Goal: Task Accomplishment & Management: Use online tool/utility

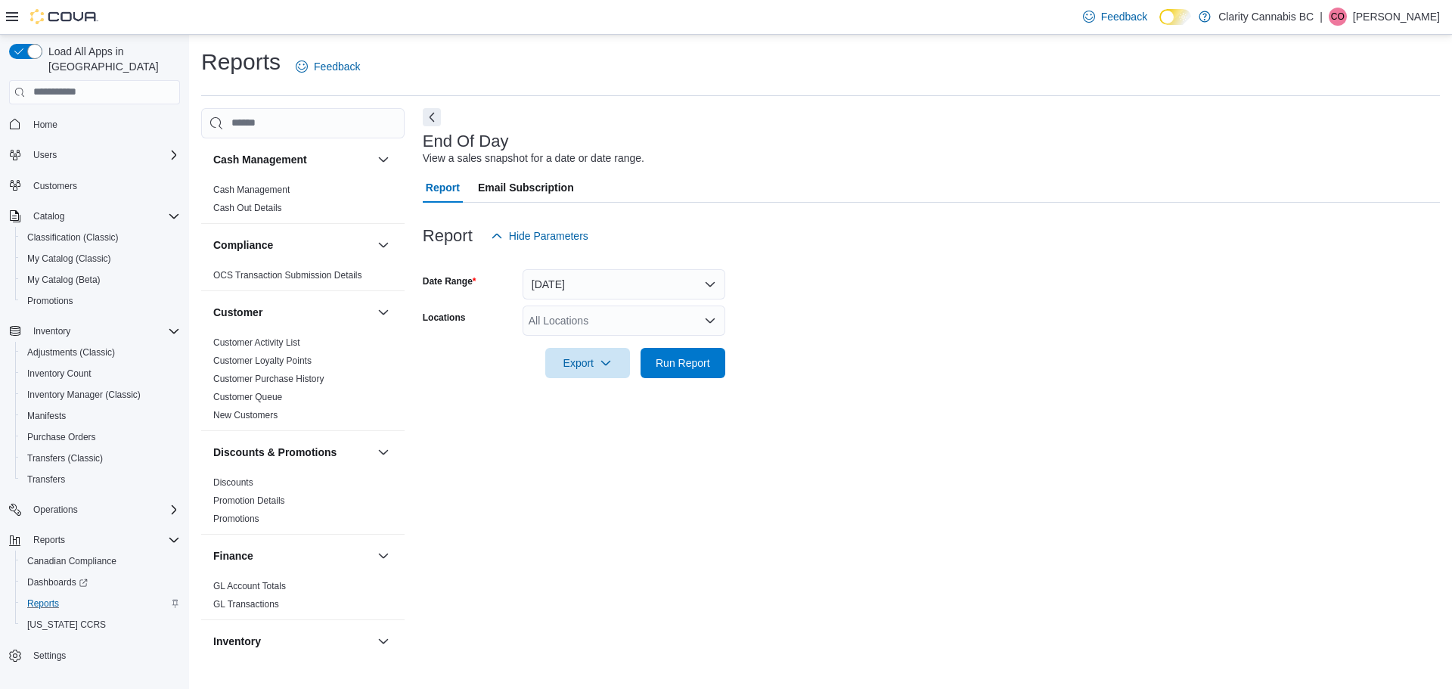
click at [66, 595] on div "Reports" at bounding box center [100, 604] width 159 height 18
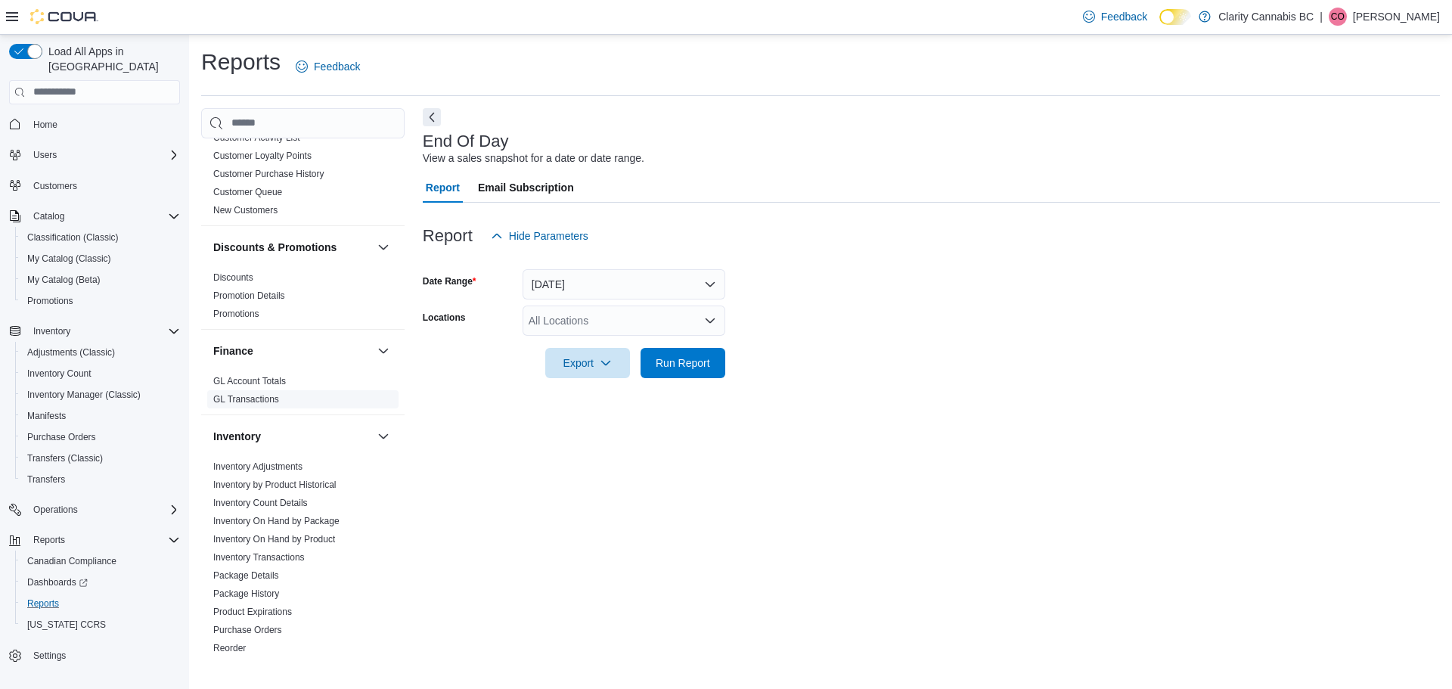
scroll to position [227, 0]
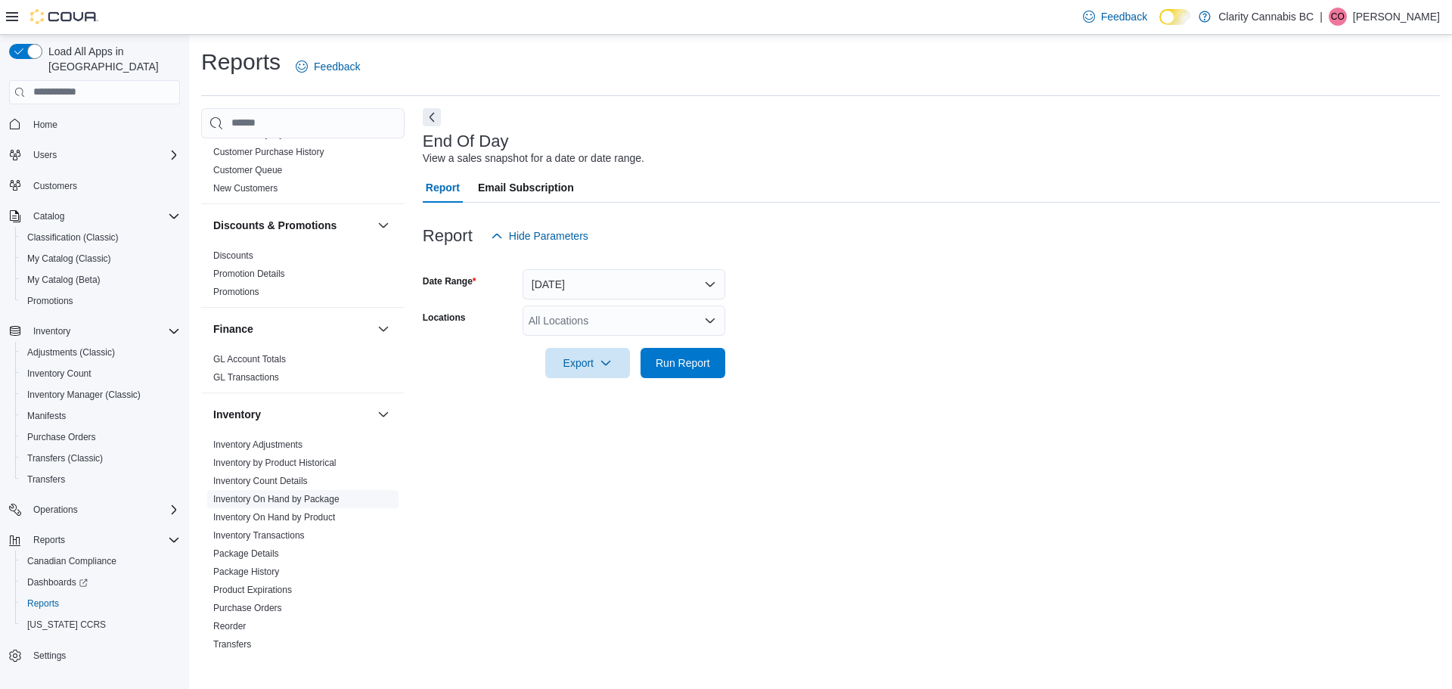
click at [300, 501] on link "Inventory On Hand by Package" at bounding box center [276, 499] width 126 height 11
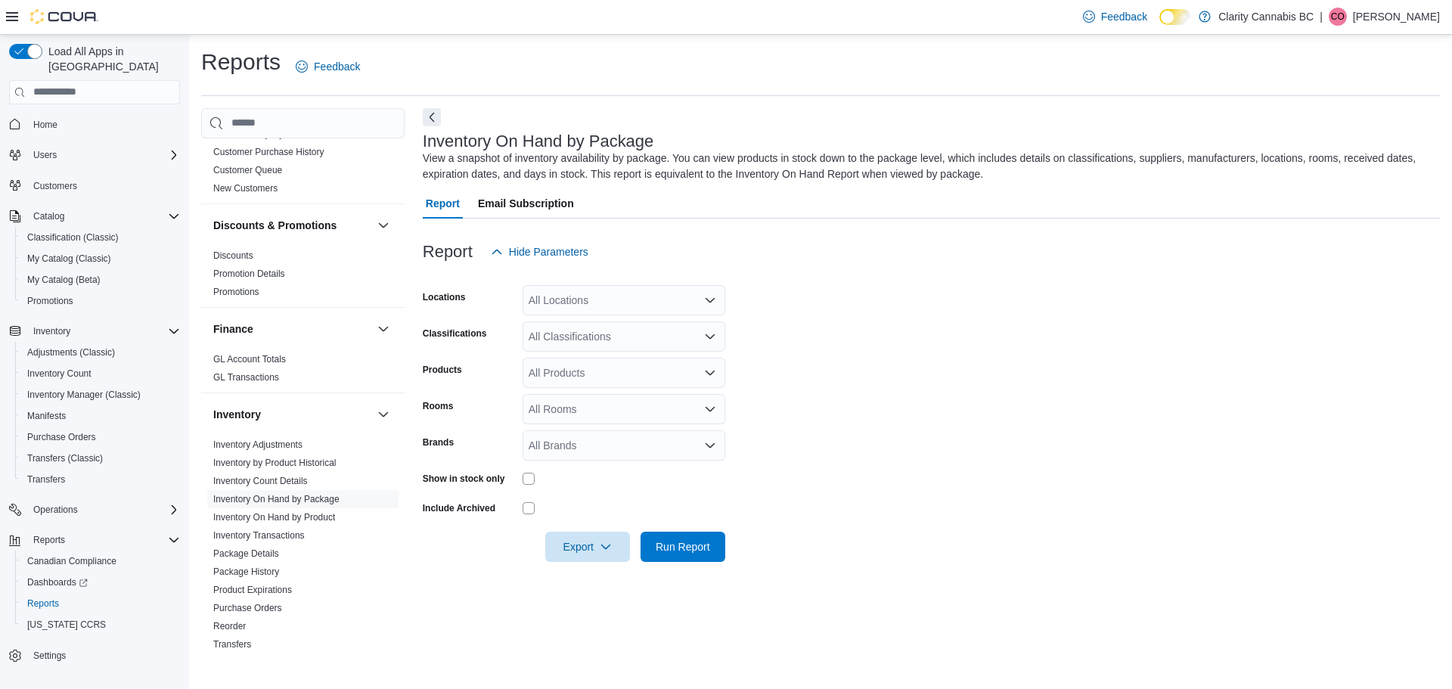
click at [585, 299] on div "All Locations" at bounding box center [624, 300] width 203 height 30
type input "***"
click at [556, 322] on span "BCCL011 - Kamloops" at bounding box center [606, 325] width 102 height 15
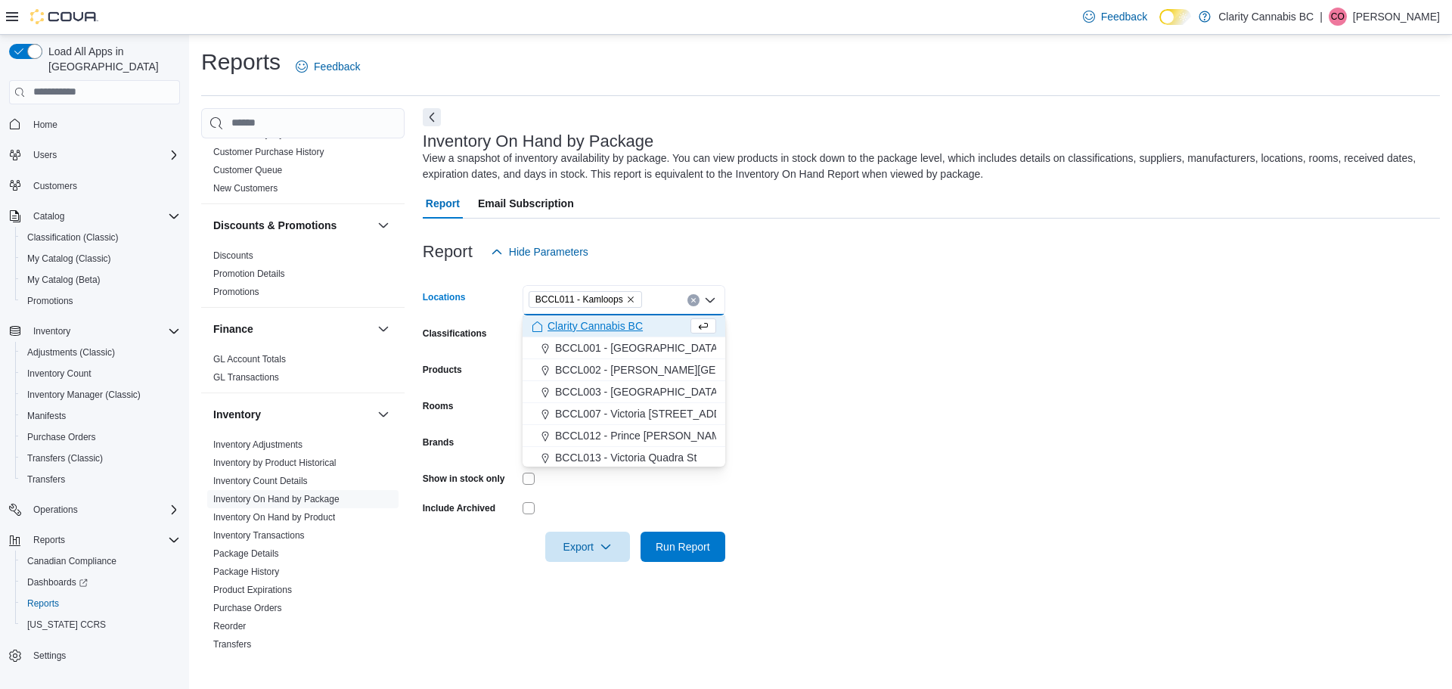
click at [841, 331] on form "Locations BCCL011 - [GEOGRAPHIC_DATA] Combo box. Selected. BCCL011 - [GEOGRAPHI…" at bounding box center [931, 414] width 1017 height 295
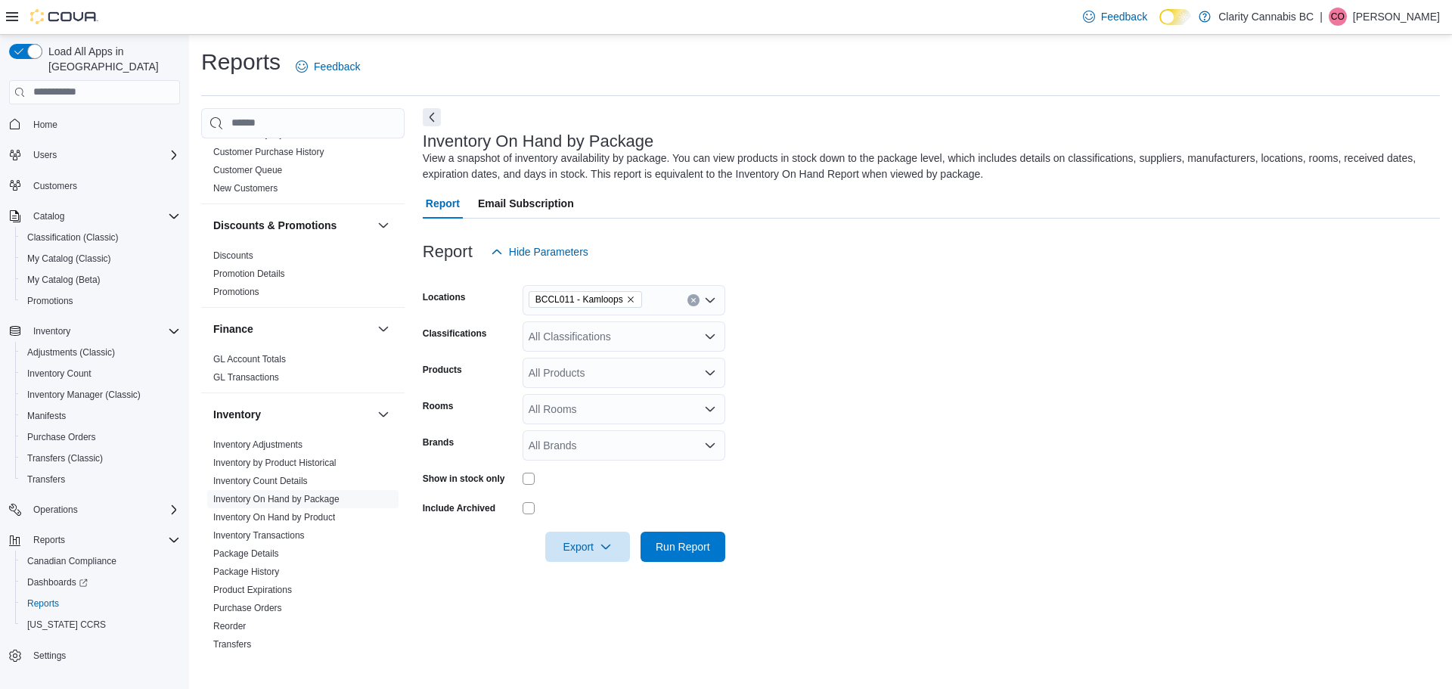
click at [629, 377] on div "All Products" at bounding box center [624, 373] width 203 height 30
click at [950, 353] on form "Locations BCCL011 - Kamloops Classifications All Classifications Products All P…" at bounding box center [931, 414] width 1017 height 295
click at [634, 331] on div "All Classifications" at bounding box center [624, 336] width 203 height 30
click at [638, 419] on button "Dried Flower" at bounding box center [624, 429] width 203 height 22
click at [874, 415] on form "Locations BCCL011 - [GEOGRAPHIC_DATA] Classifications Dried Flower Combo box. S…" at bounding box center [931, 414] width 1017 height 295
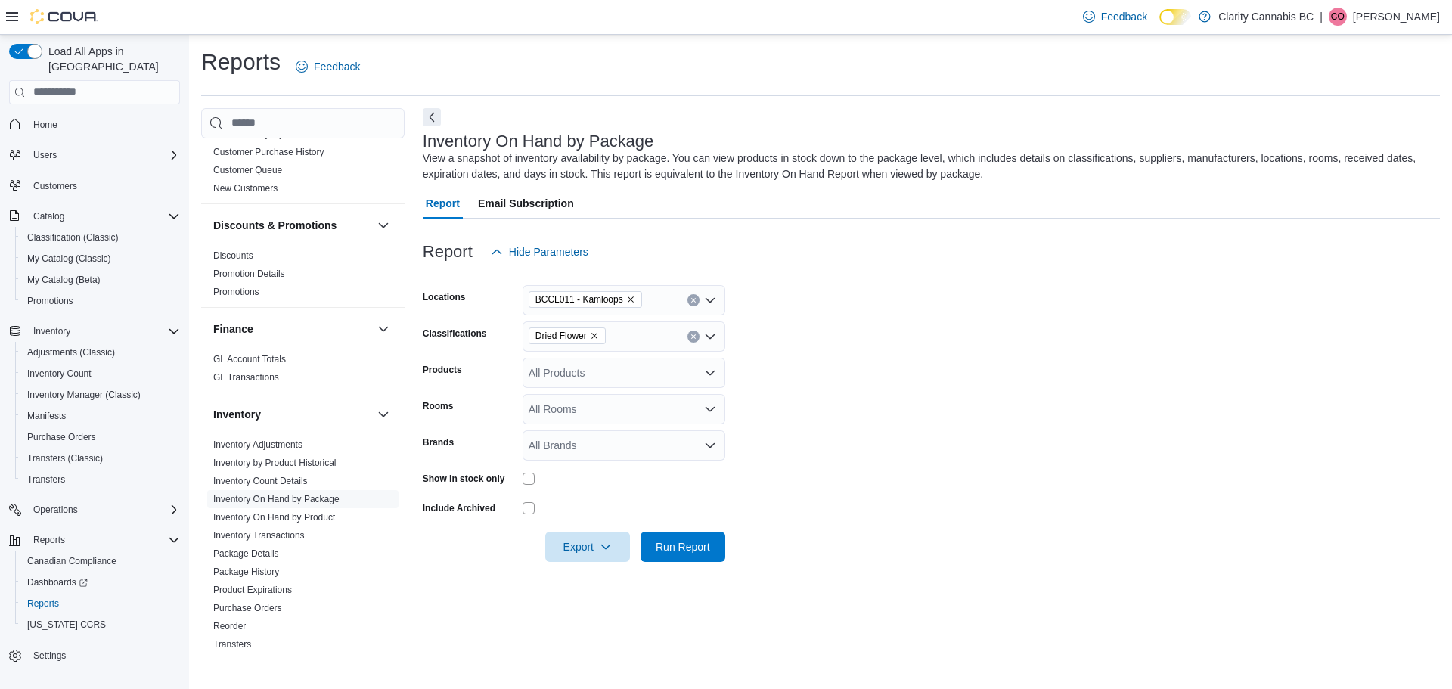
click at [688, 415] on div "All Rooms" at bounding box center [624, 409] width 203 height 30
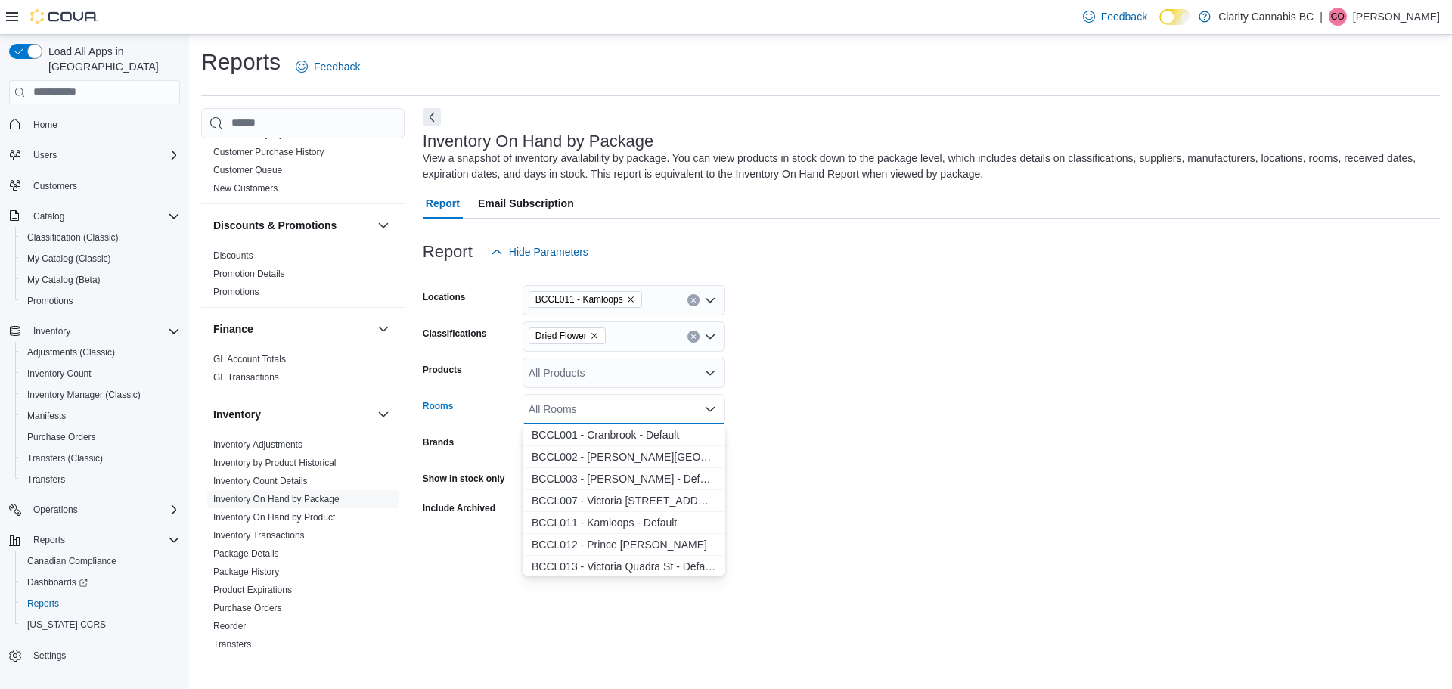
click at [1017, 383] on form "Locations BCCL011 - Kamloops Classifications Dried Flower Products All Products…" at bounding box center [931, 414] width 1017 height 295
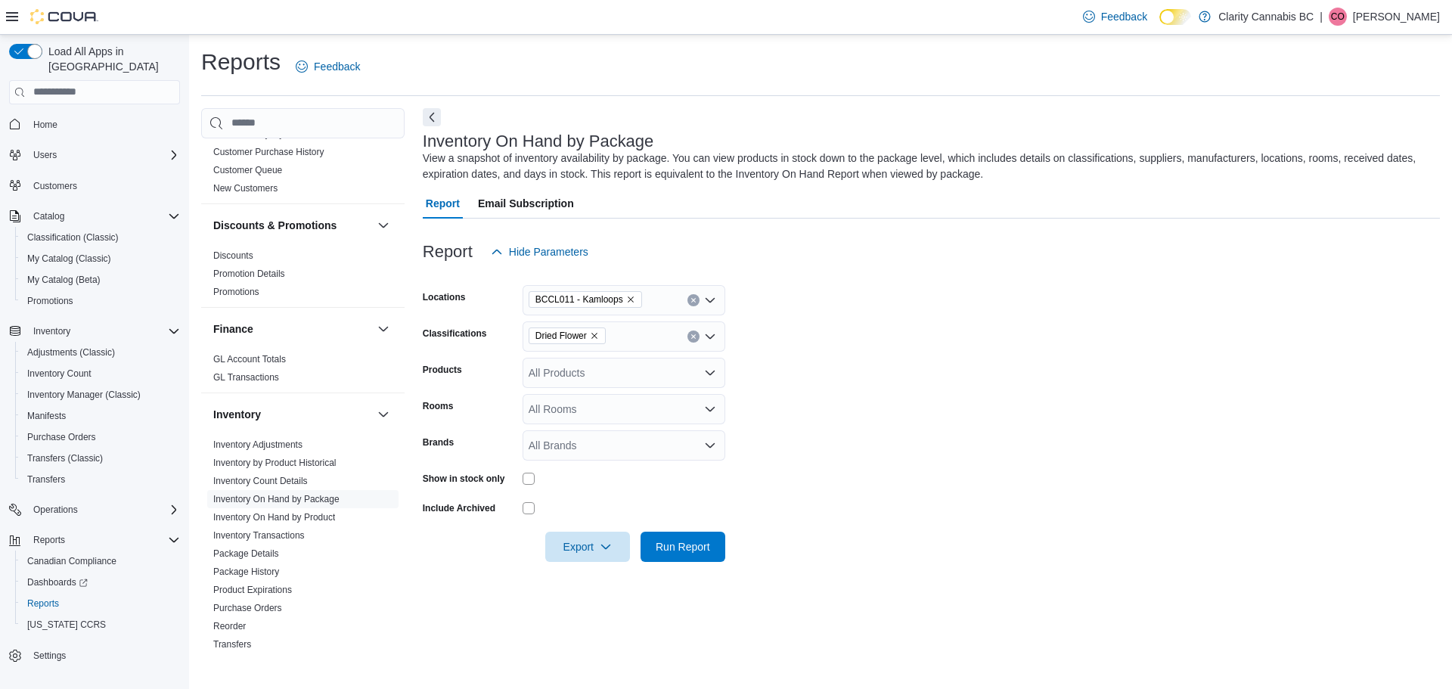
click at [592, 374] on div "All Products" at bounding box center [624, 373] width 203 height 30
click at [873, 447] on form "Locations BCCL011 - Kamloops Classifications Dried Flower Products All Products…" at bounding box center [931, 414] width 1017 height 295
click at [626, 453] on div "All Brands" at bounding box center [624, 445] width 203 height 30
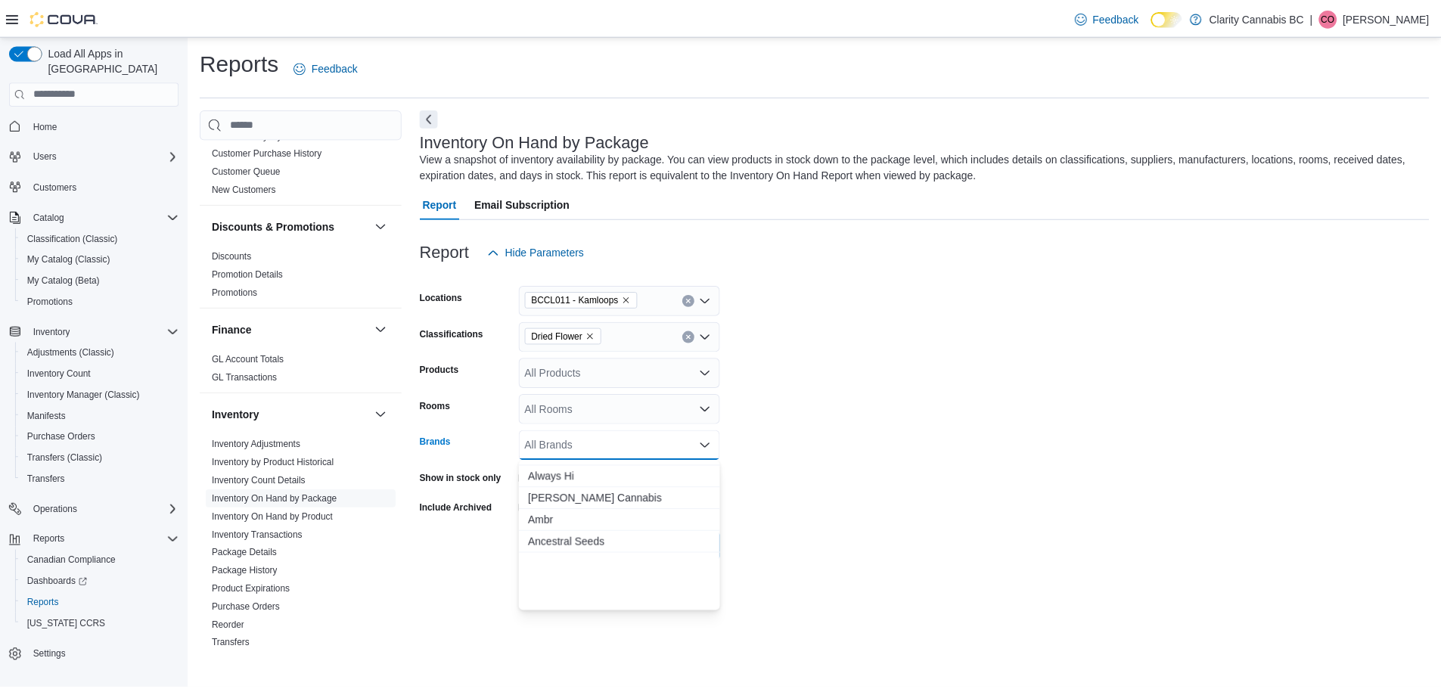
scroll to position [1059, 0]
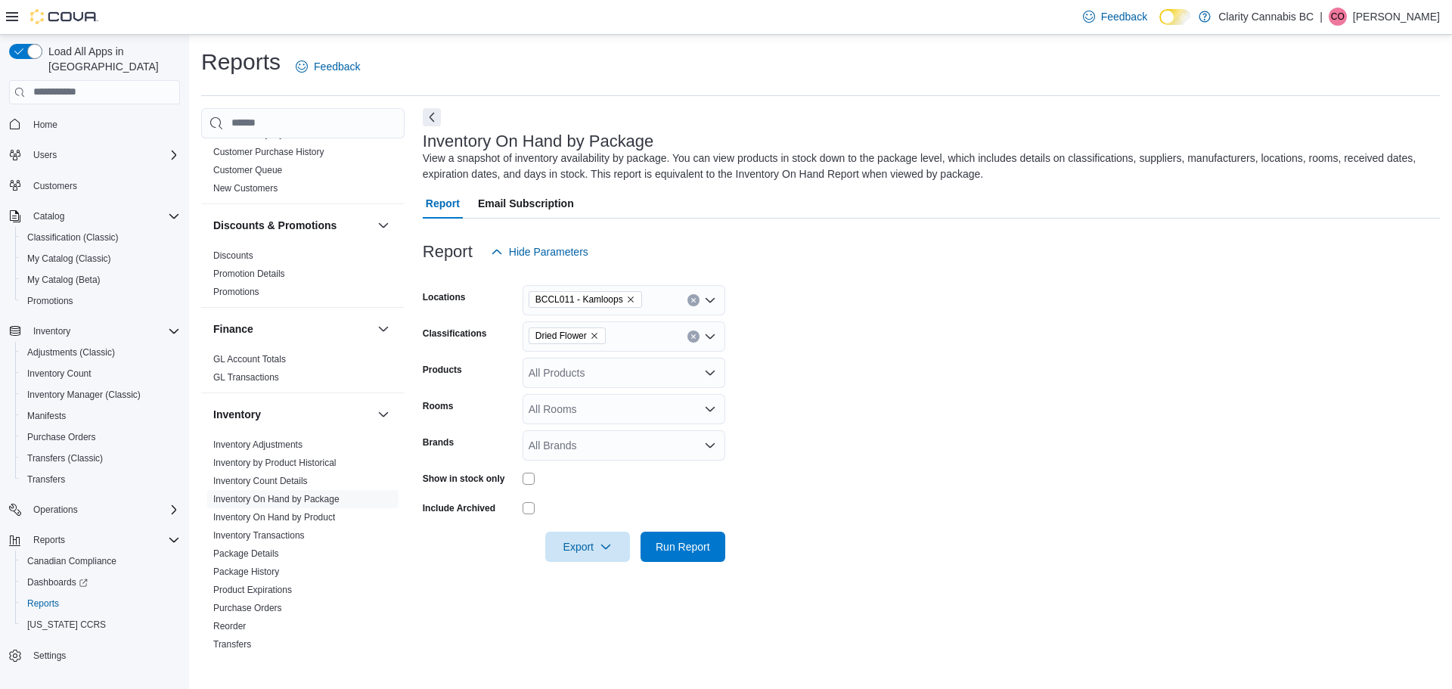
click at [831, 504] on form "Locations BCCL011 - Kamloops Classifications Dried Flower Products All Products…" at bounding box center [931, 414] width 1017 height 295
click at [664, 551] on span "Run Report" at bounding box center [683, 546] width 54 height 15
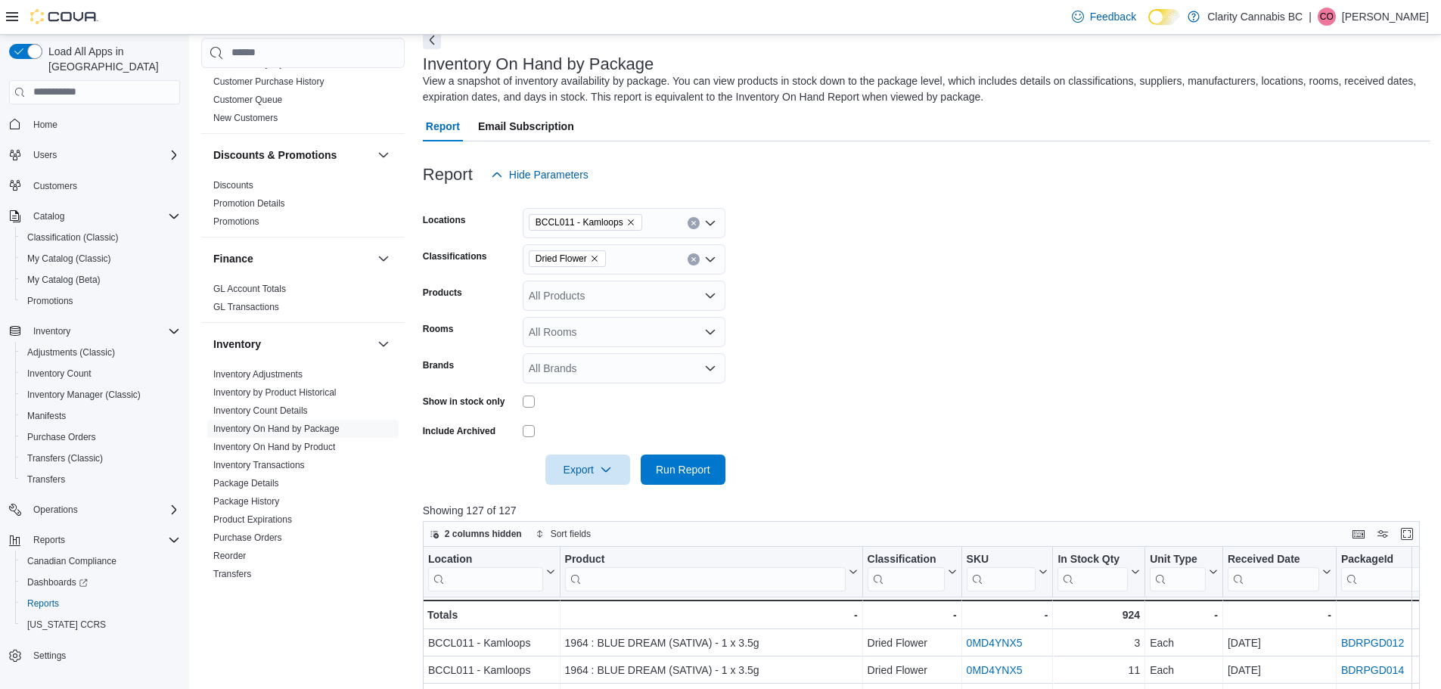
scroll to position [76, 0]
click at [604, 476] on icon "button" at bounding box center [606, 470] width 12 height 12
click at [605, 500] on span "Export to Excel" at bounding box center [590, 501] width 68 height 12
click at [842, 332] on form "Locations BCCL011 - Kamloops Classifications Dried Flower Products All Products…" at bounding box center [927, 338] width 1008 height 295
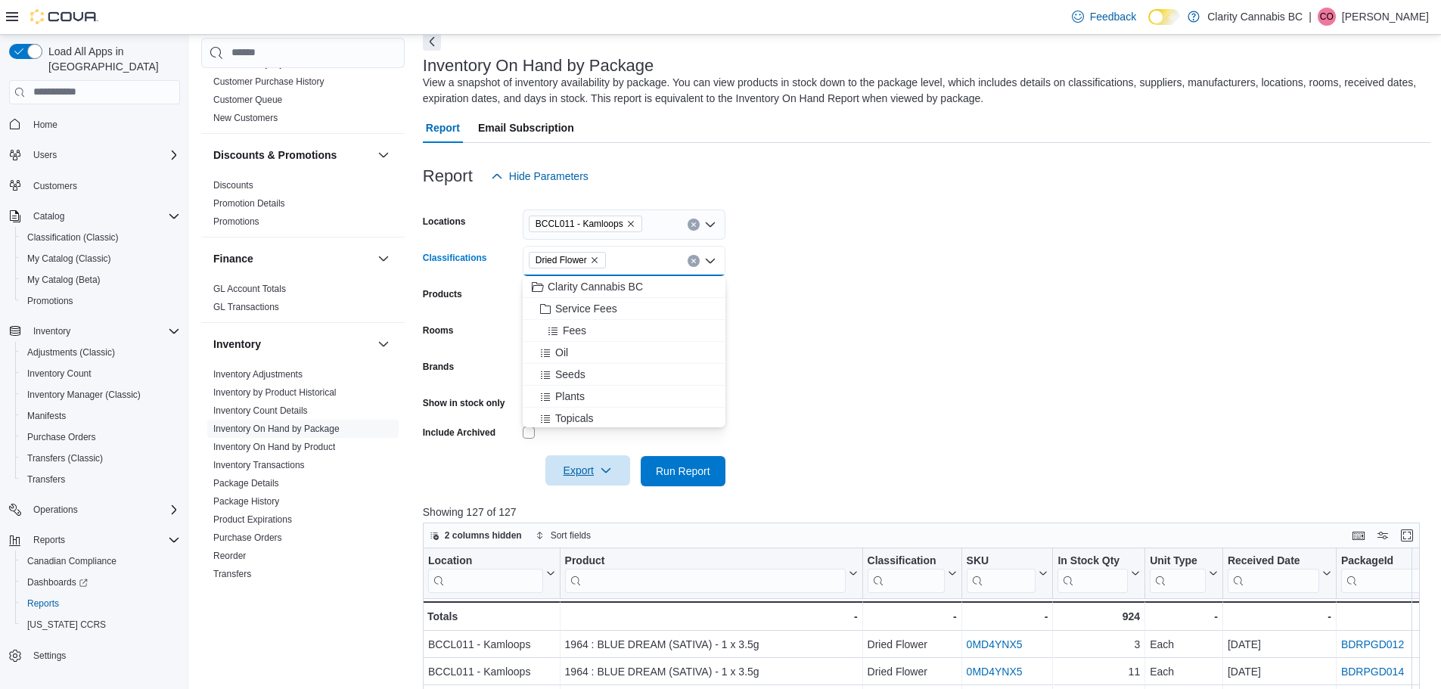
drag, startPoint x: 612, startPoint y: 256, endPoint x: 447, endPoint y: 259, distance: 164.9
click at [447, 259] on div "Classifications Dried Flower Combo box. Selected. Dried Flower. Press Backspace…" at bounding box center [574, 261] width 303 height 30
type input "**"
click at [601, 278] on button "Concentrates" at bounding box center [624, 287] width 203 height 22
click at [859, 381] on form "Locations BCCL011 - [GEOGRAPHIC_DATA] Classifications Concentrates Combo box. S…" at bounding box center [927, 338] width 1008 height 295
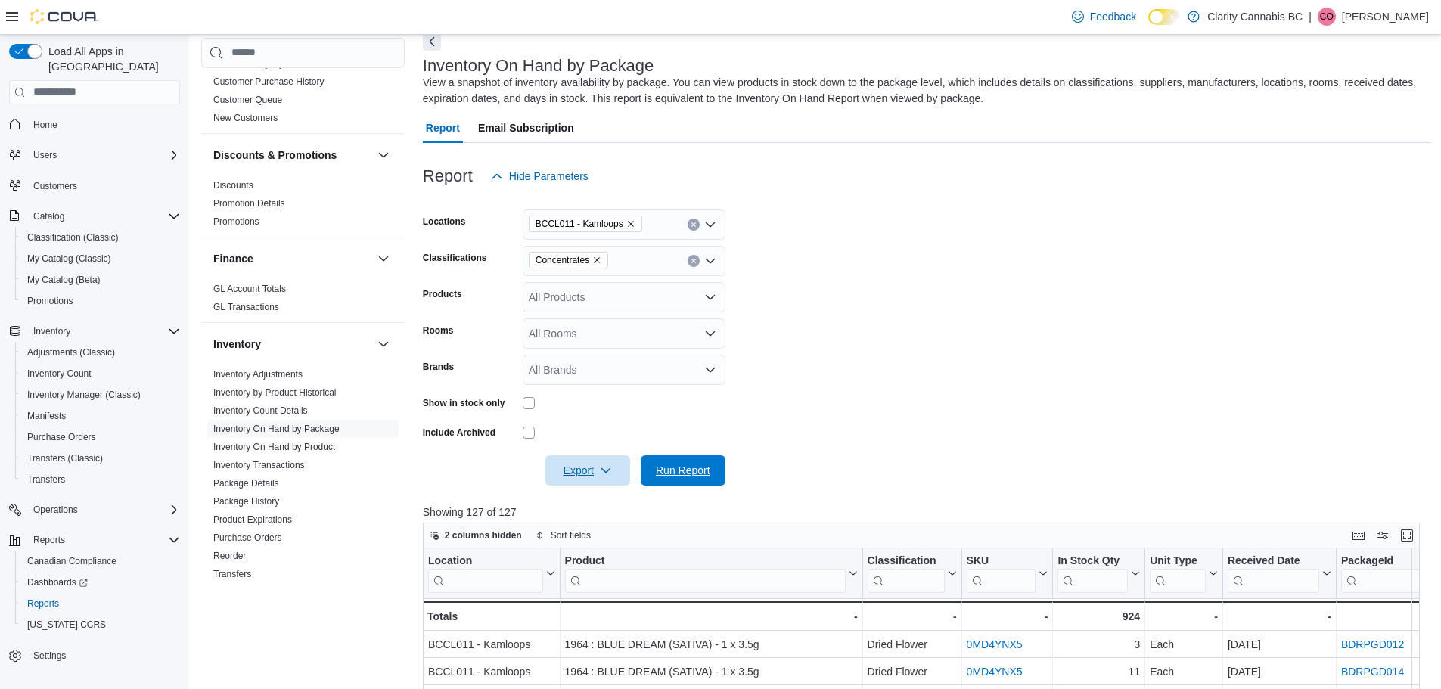
click at [689, 467] on span "Run Report" at bounding box center [683, 470] width 54 height 15
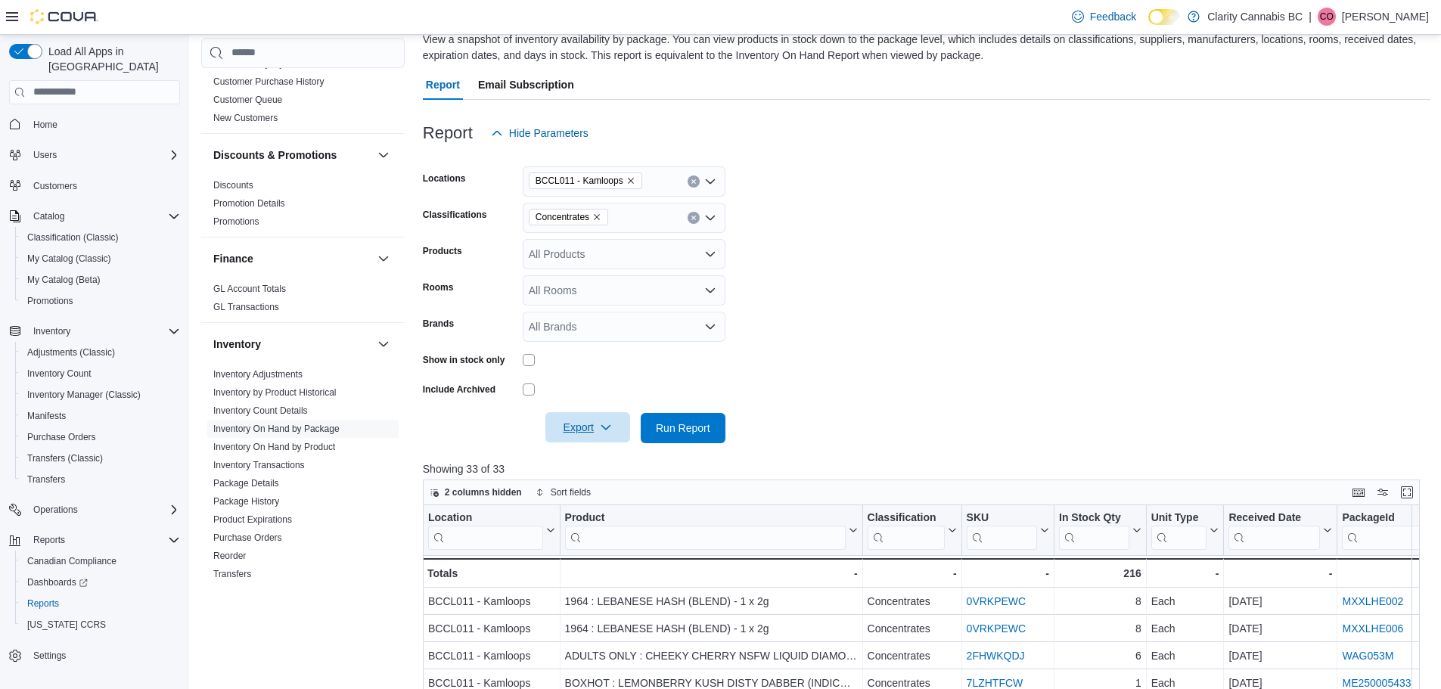
scroll to position [18, 0]
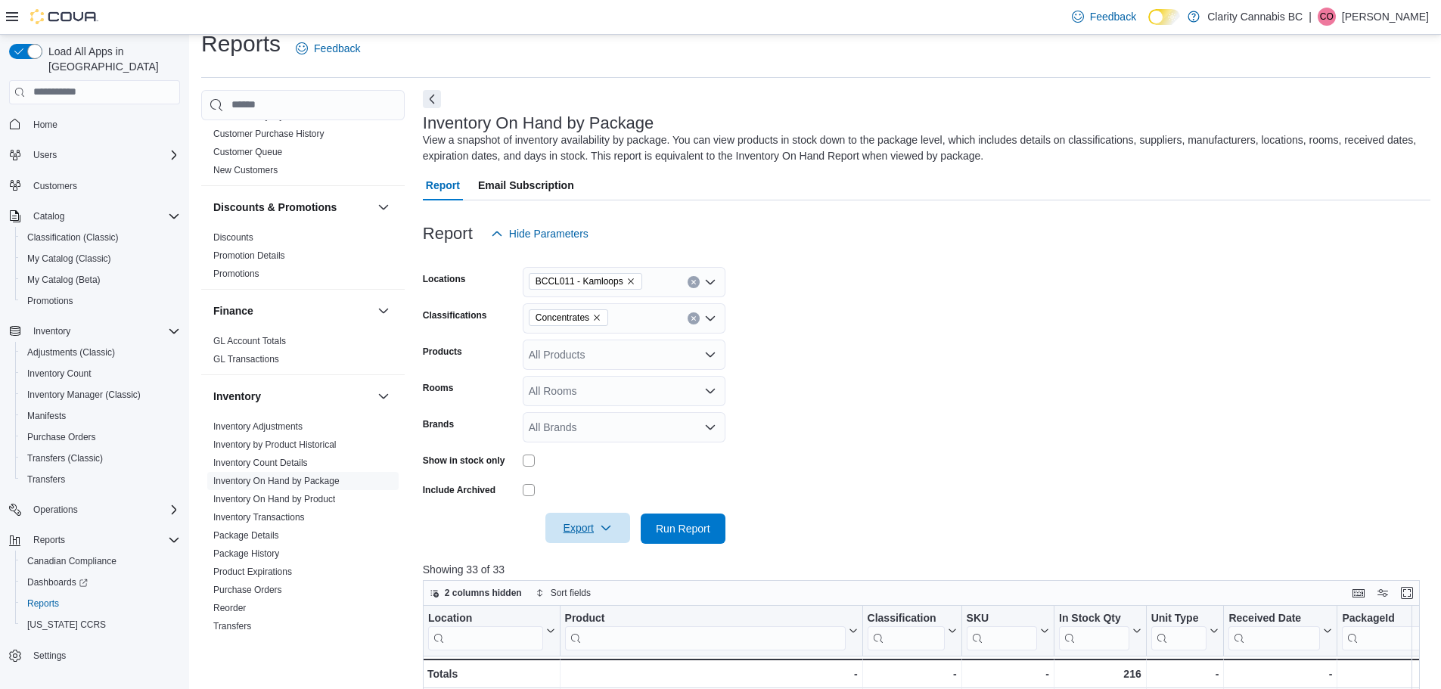
click at [610, 526] on icon "button" at bounding box center [606, 528] width 12 height 12
click at [615, 561] on span "Export to Excel" at bounding box center [590, 559] width 68 height 12
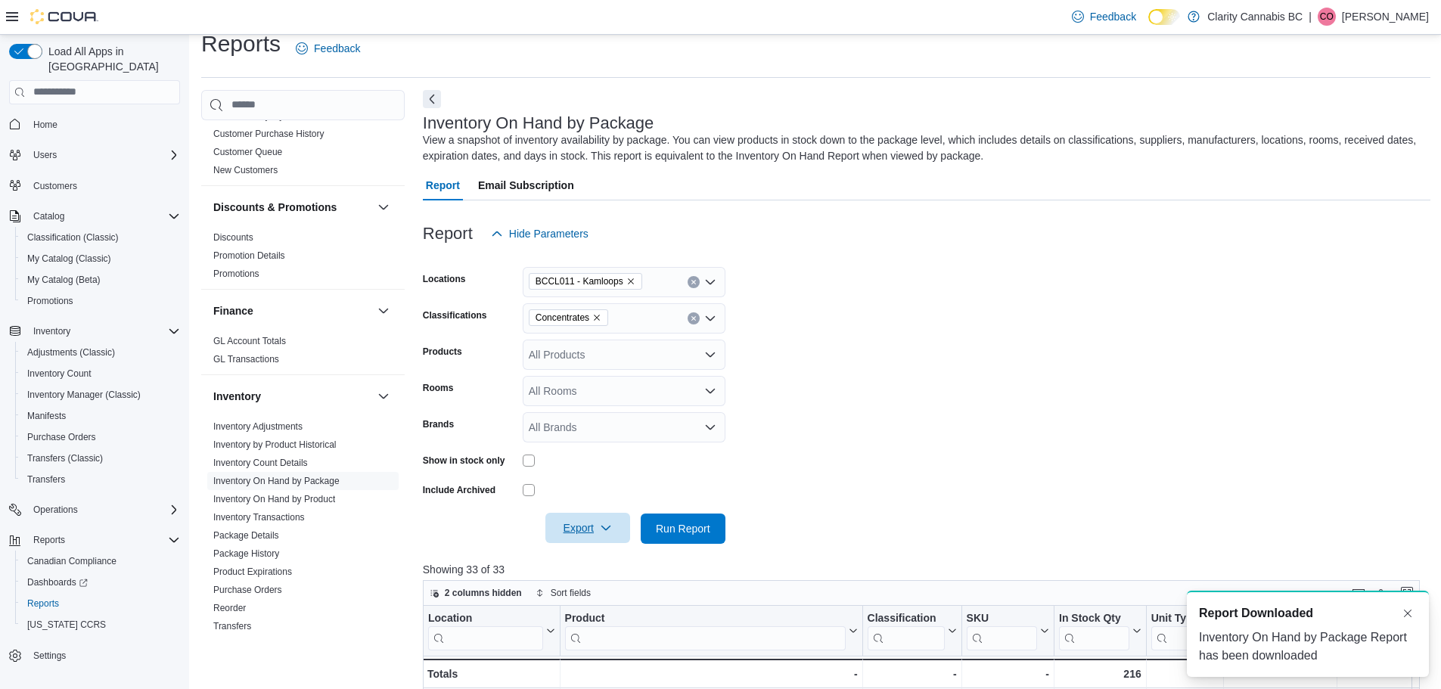
scroll to position [0, 0]
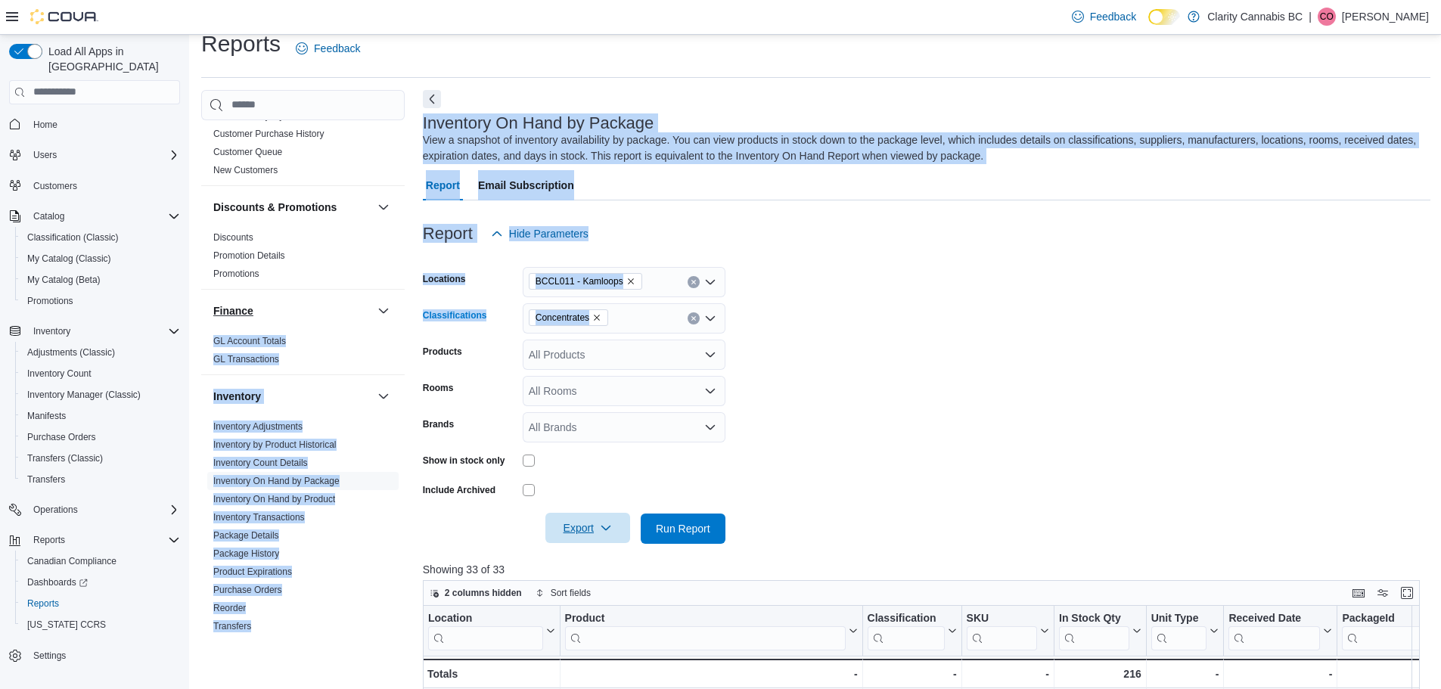
drag, startPoint x: 654, startPoint y: 308, endPoint x: 239, endPoint y: 308, distance: 415.3
click at [239, 307] on div "Cash Management Cash Management Cash Out Details Compliance OCS Transaction Sub…" at bounding box center [815, 611] width 1229 height 1042
click at [642, 315] on div "Concentrates" at bounding box center [624, 318] width 203 height 30
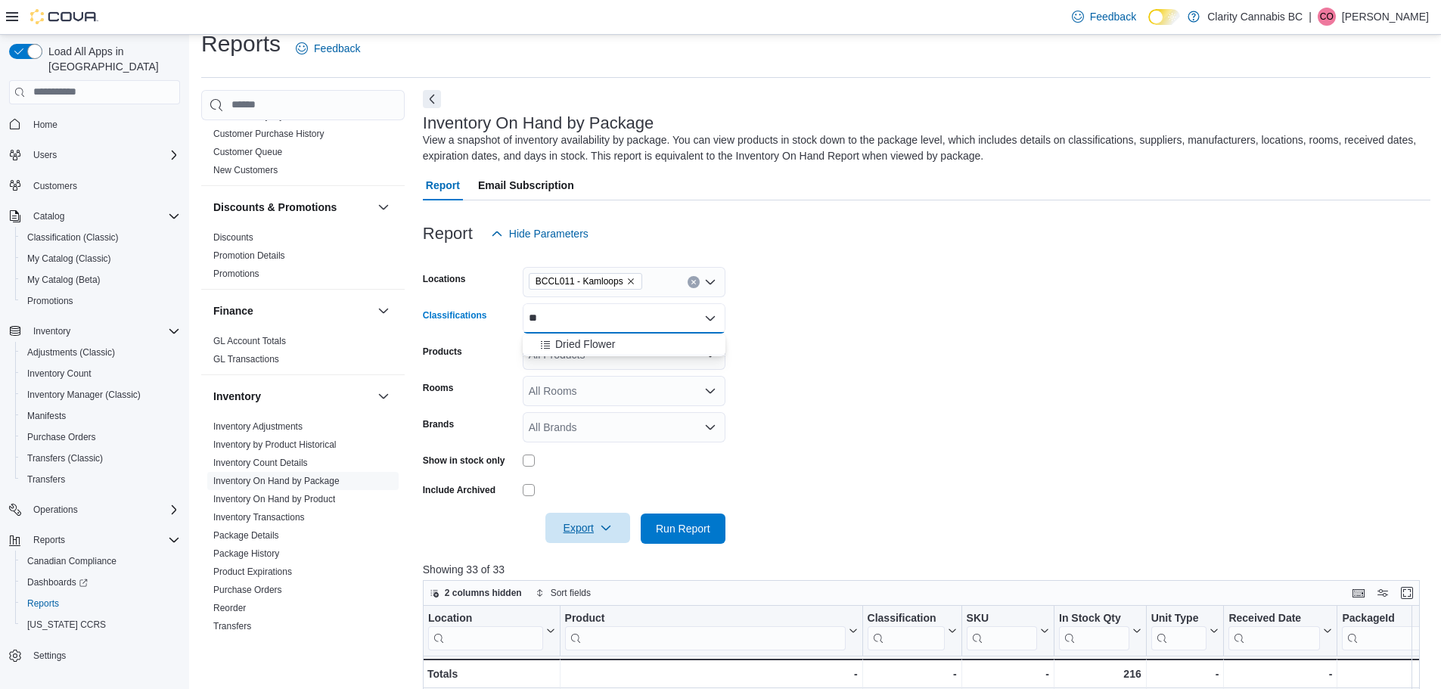
type input "*"
click at [623, 385] on div "Beverages" at bounding box center [624, 388] width 185 height 15
click at [1018, 277] on form "Locations BCCL011 - Kamloops Classifications Beverages Products All Products Ro…" at bounding box center [927, 396] width 1008 height 295
click at [666, 526] on span "Run Report" at bounding box center [683, 527] width 54 height 15
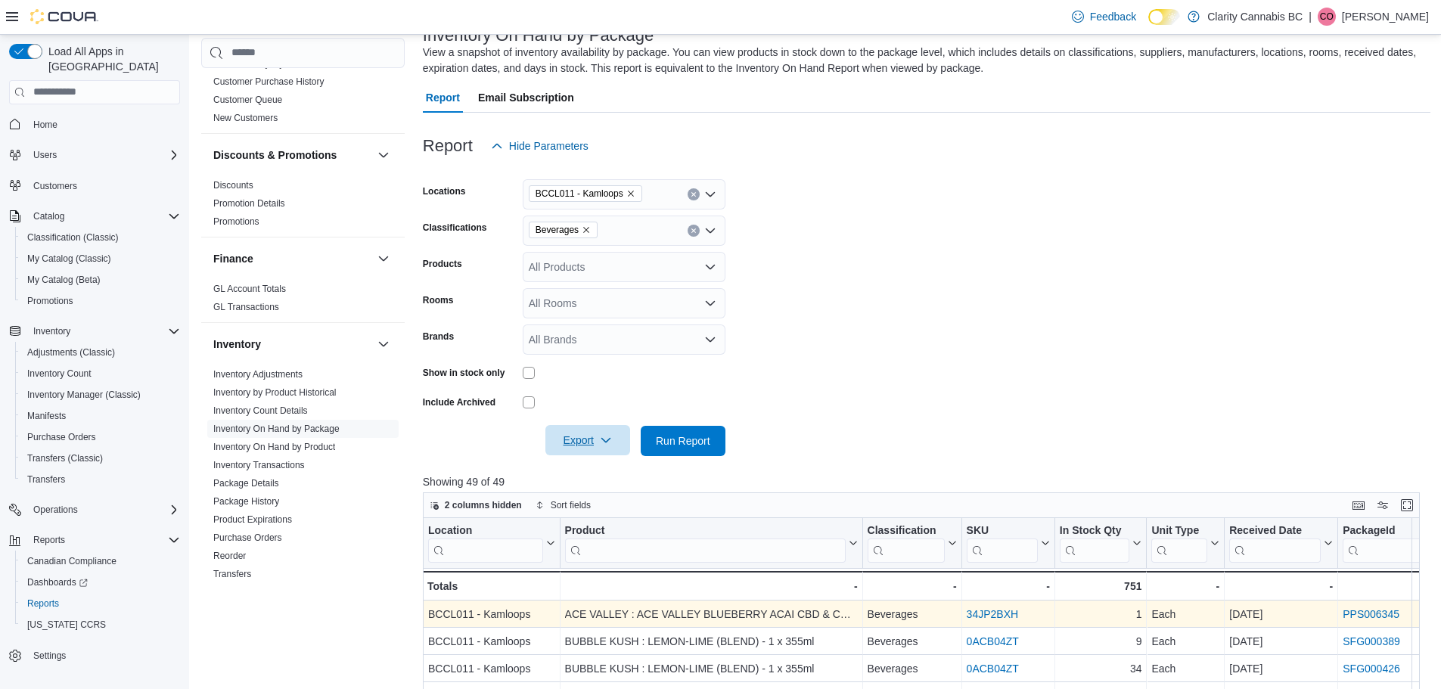
scroll to position [245, 0]
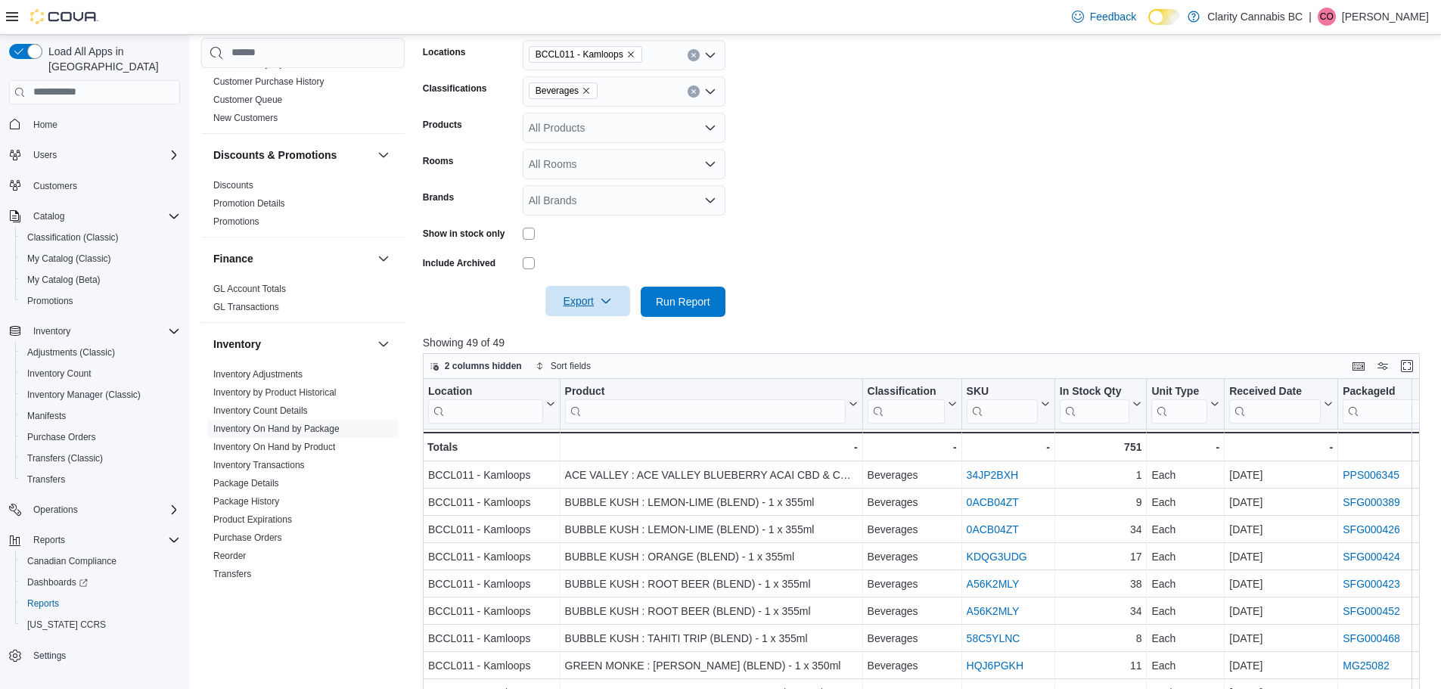
click at [614, 302] on span "Export" at bounding box center [587, 301] width 67 height 30
click at [608, 334] on span "Export to Excel" at bounding box center [590, 332] width 68 height 12
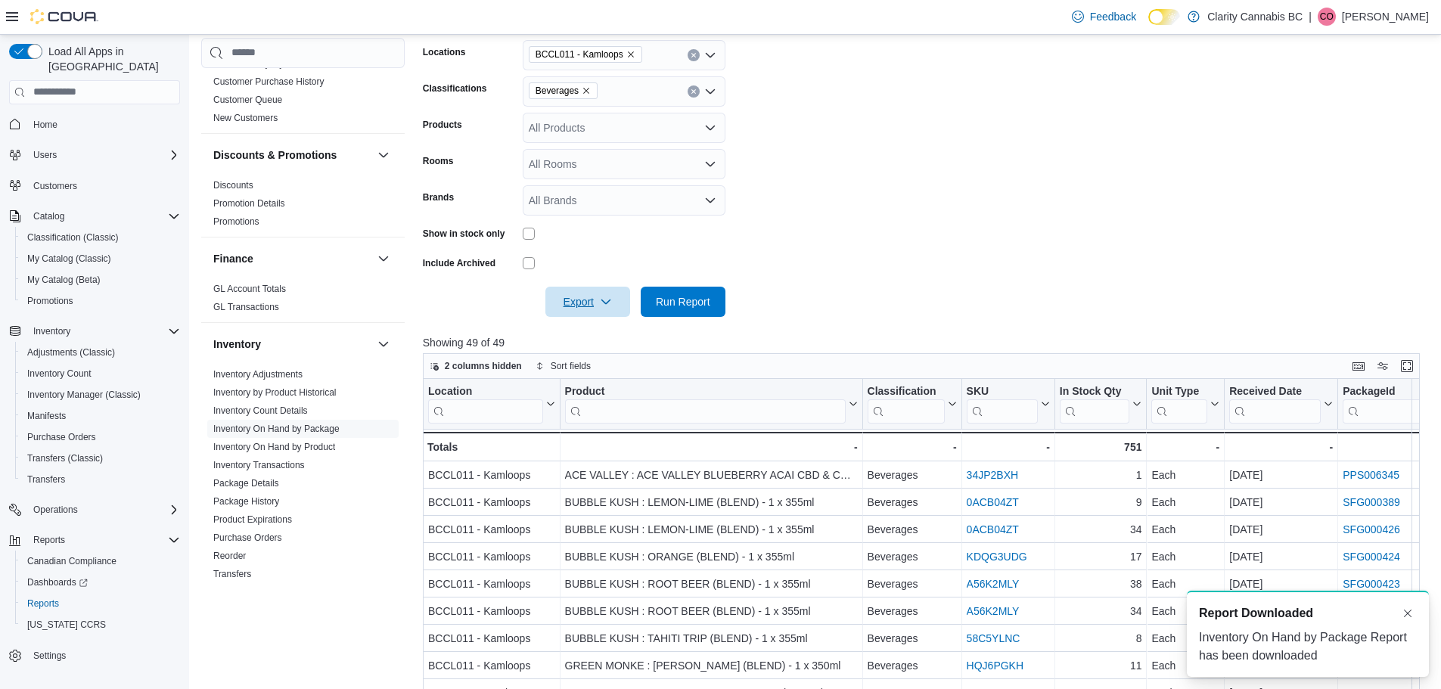
scroll to position [0, 0]
